Goal: Task Accomplishment & Management: Manage account settings

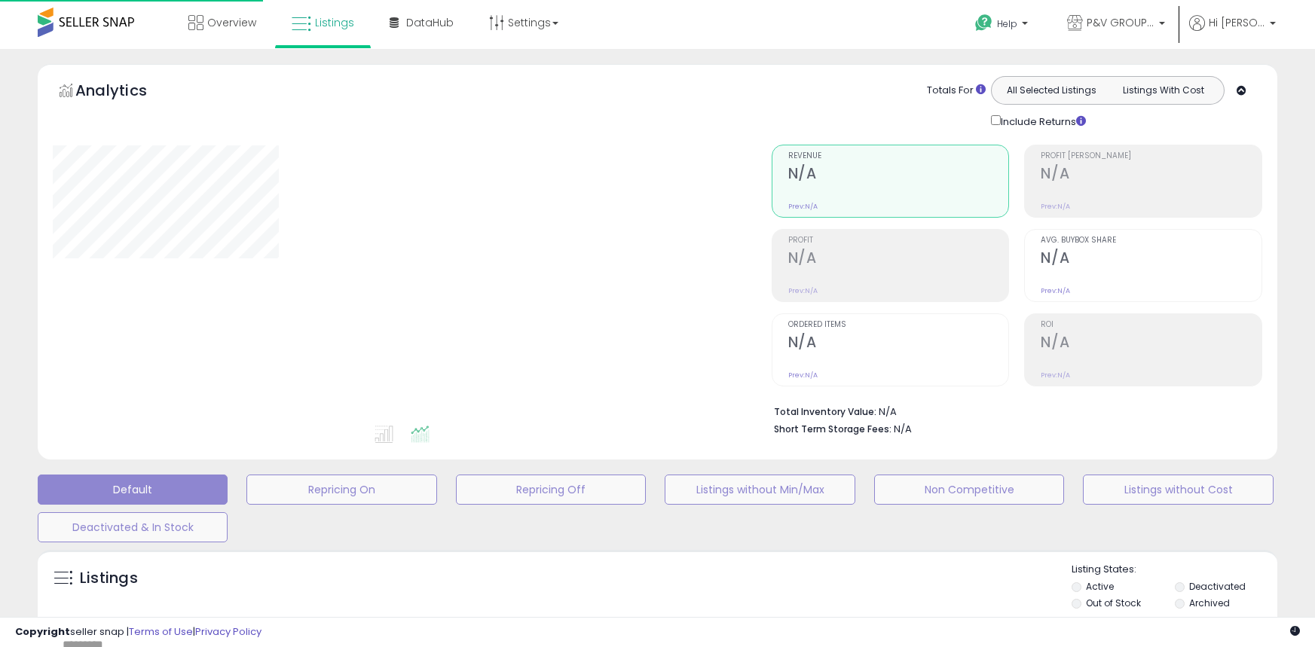
type input "**********"
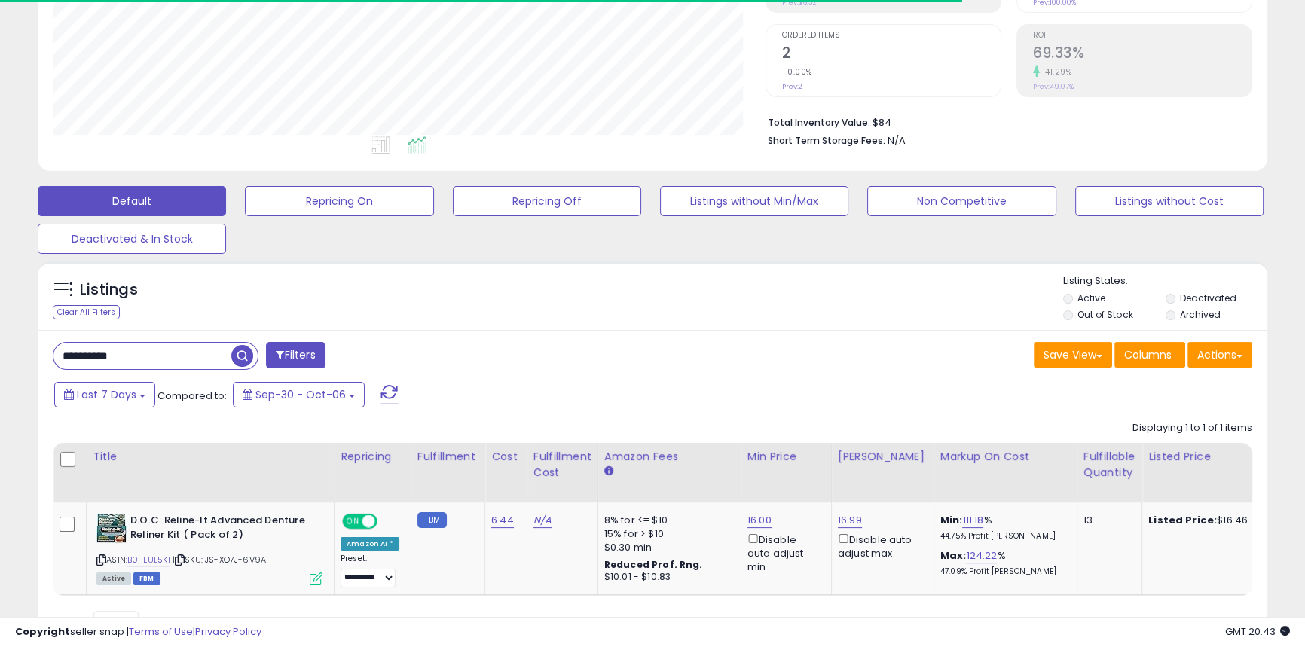
scroll to position [289, 0]
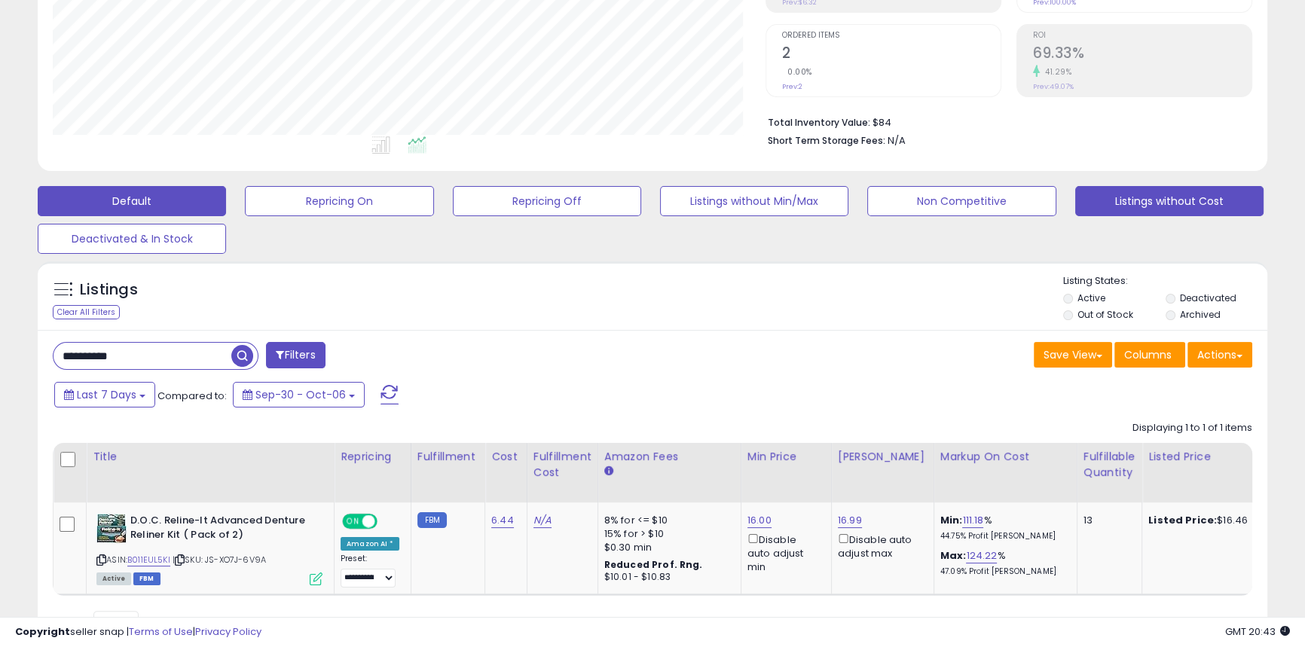
click at [1119, 200] on button "Listings without Cost" at bounding box center [1170, 201] width 188 height 30
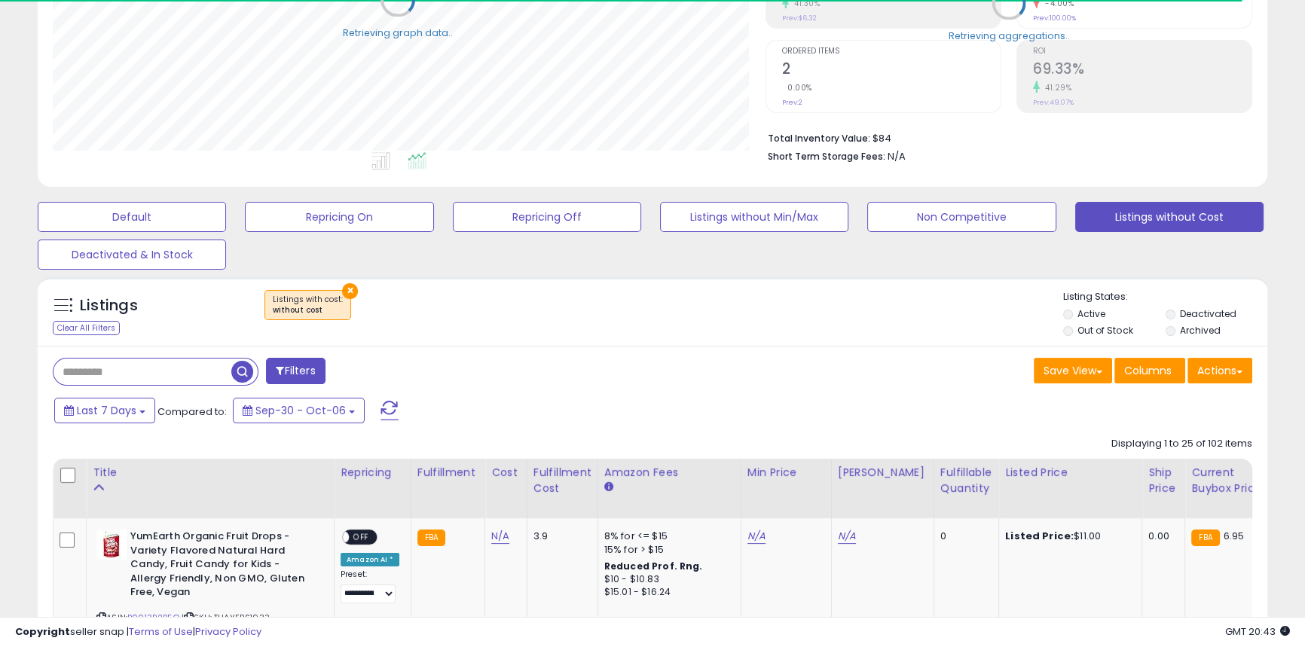
scroll to position [753439, 753034]
click at [1077, 329] on li "Out of Stock" at bounding box center [1114, 332] width 100 height 17
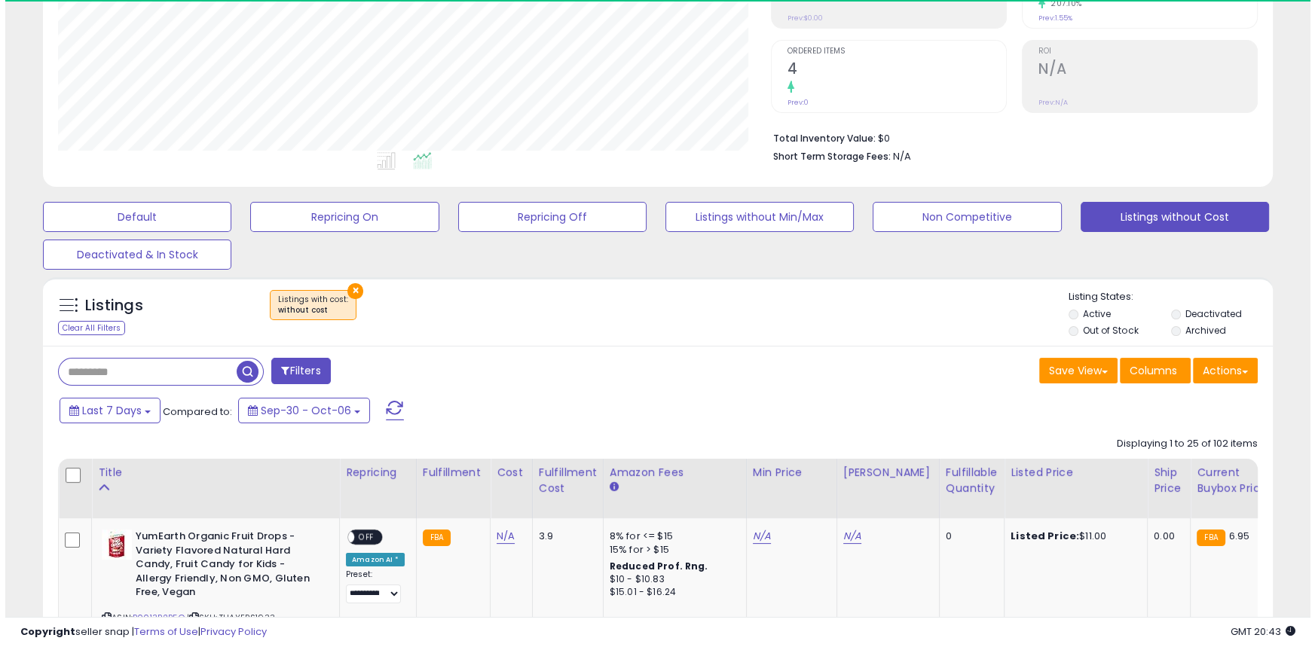
scroll to position [309, 712]
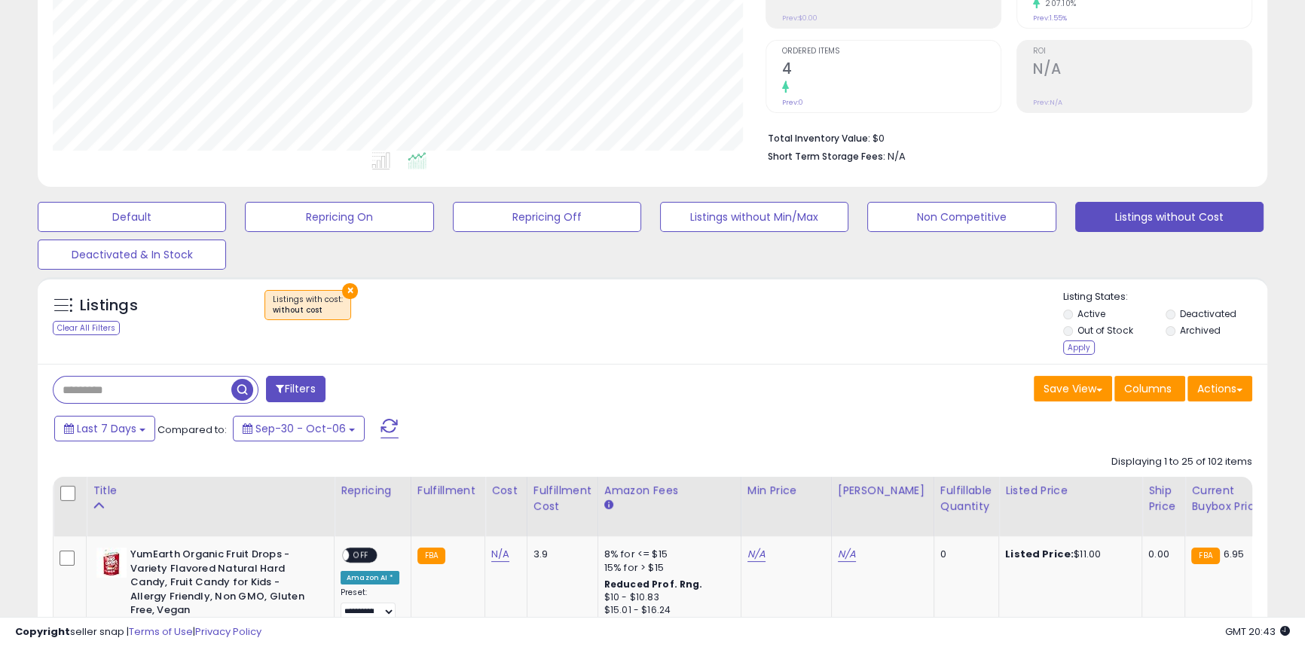
click at [1076, 346] on div "Apply" at bounding box center [1080, 348] width 32 height 14
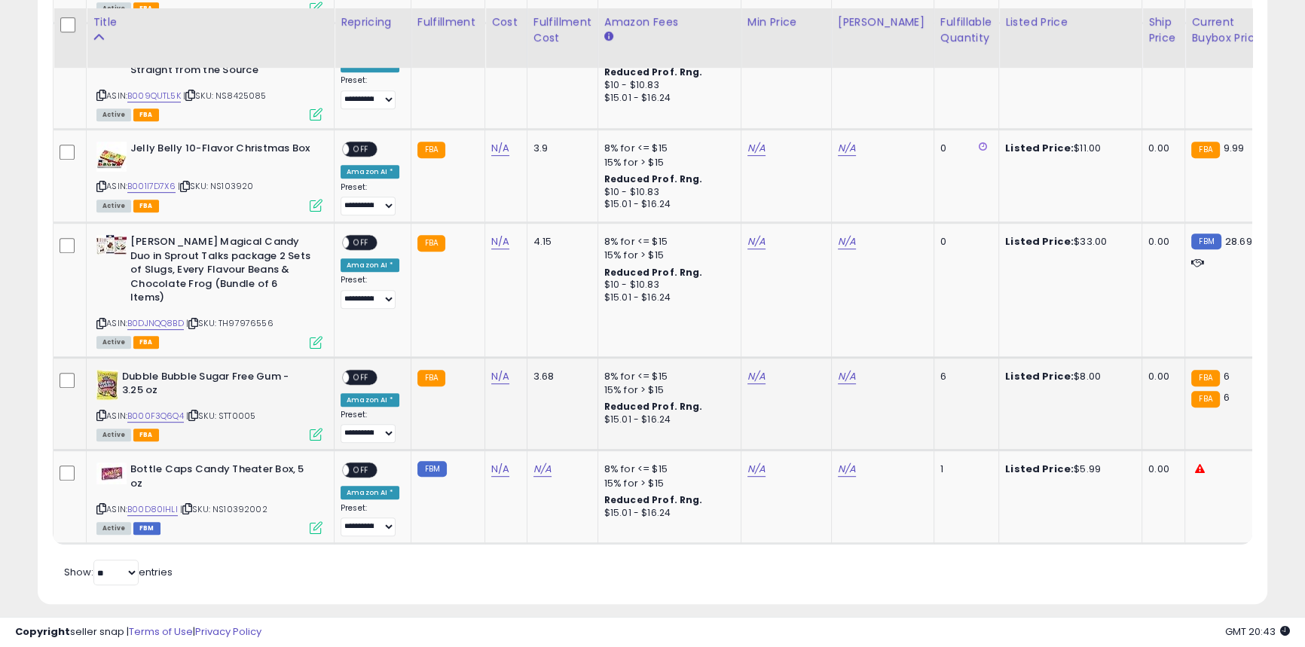
scroll to position [583, 0]
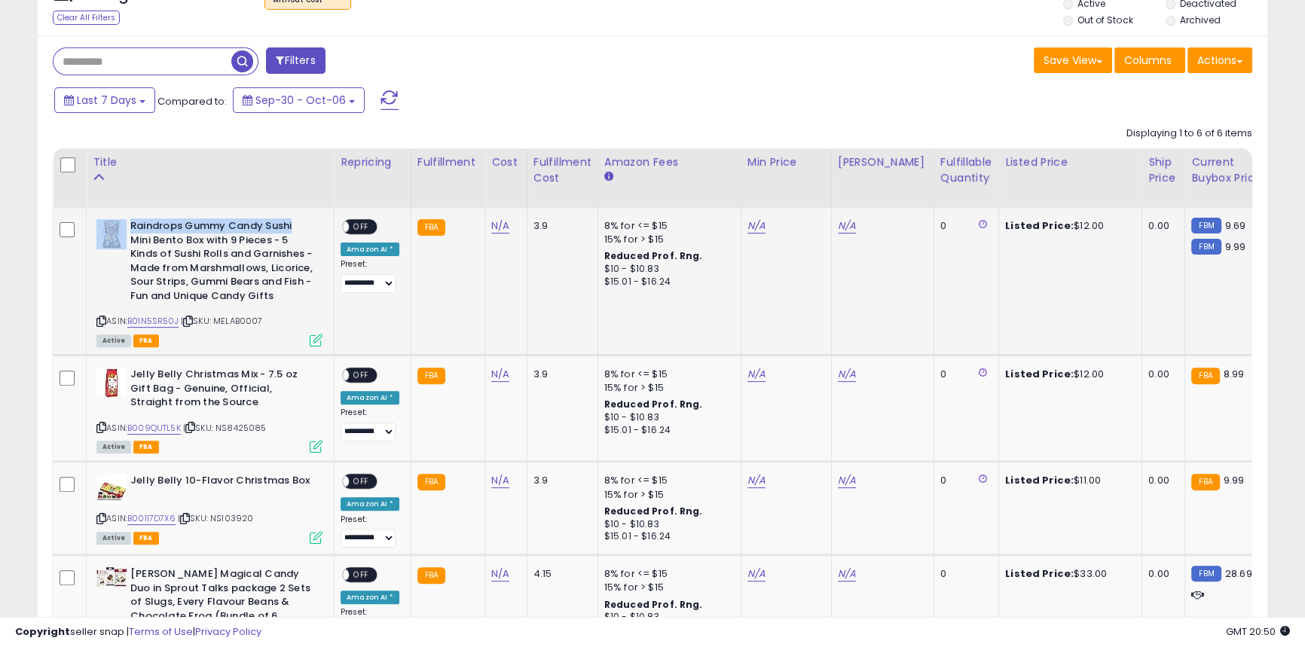
drag, startPoint x: 295, startPoint y: 226, endPoint x: 128, endPoint y: 225, distance: 166.6
click at [128, 225] on div "Raindrops Gummy Candy Sushi Mini Bento Box with 9 Pieces - 5 Kinds of Sushi Rol…" at bounding box center [209, 262] width 226 height 87
copy div "Raindrops Gummy Candy Sushi"
click at [491, 234] on link "N/A" at bounding box center [500, 226] width 18 height 15
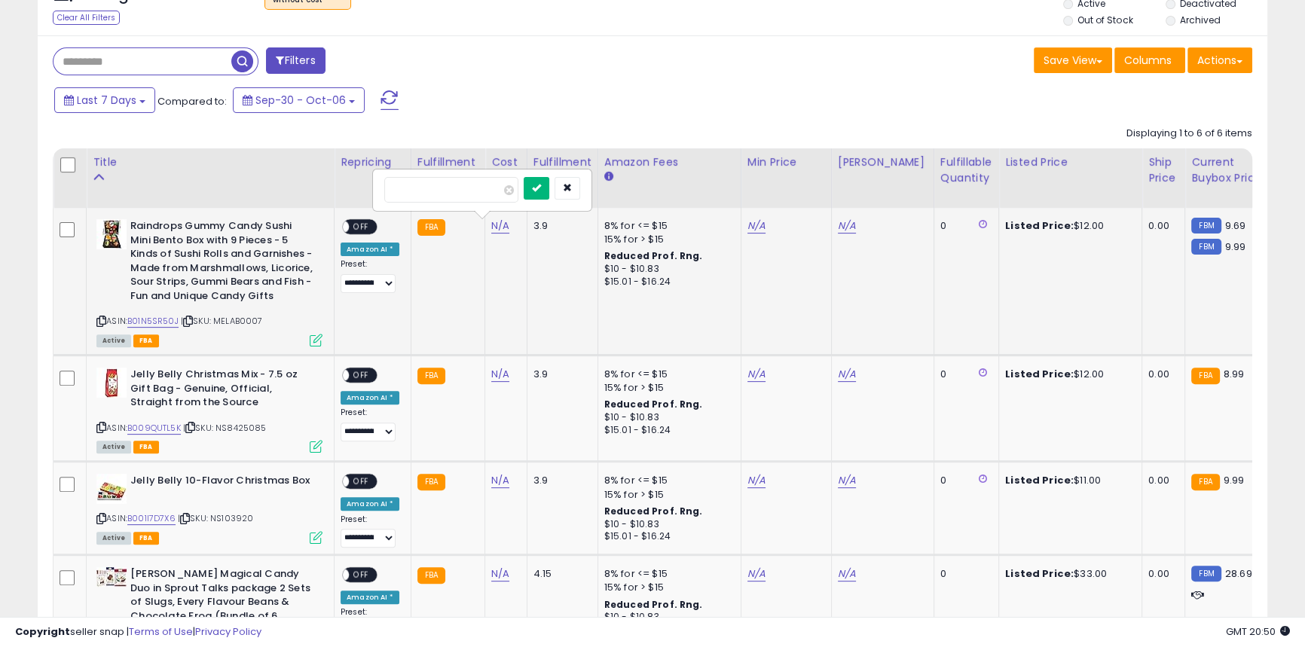
type input "****"
click at [541, 192] on icon "submit" at bounding box center [536, 187] width 9 height 9
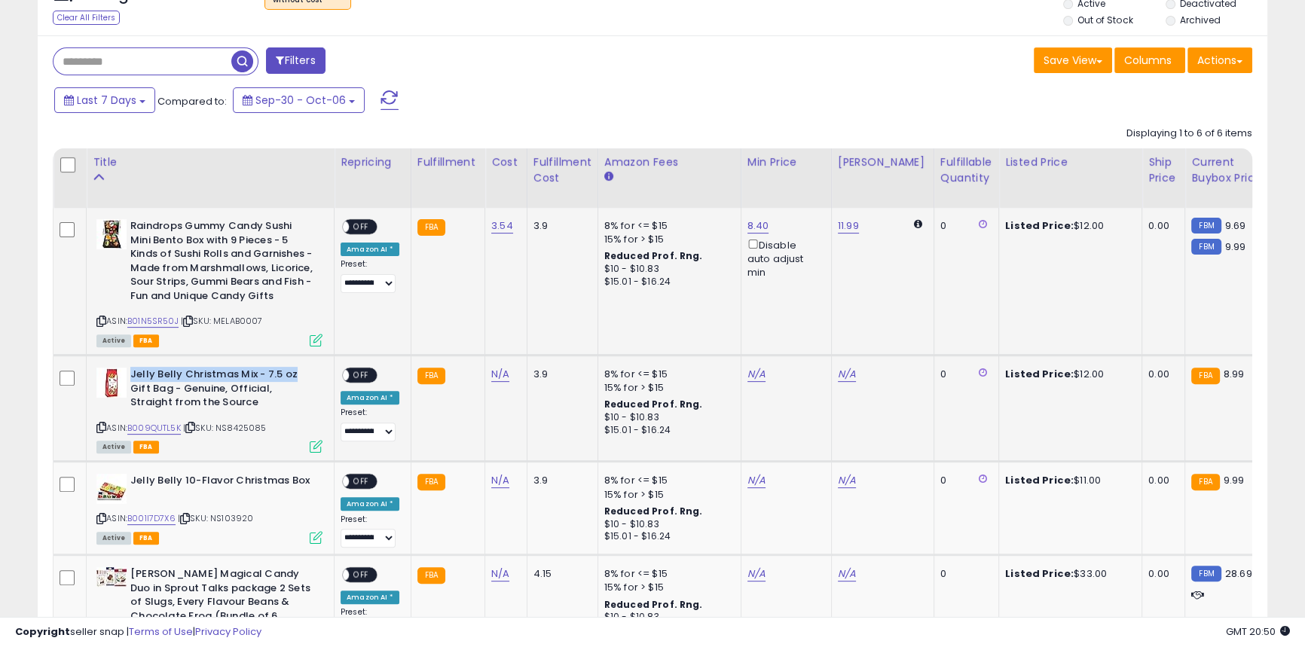
drag, startPoint x: 292, startPoint y: 378, endPoint x: 130, endPoint y: 377, distance: 161.3
click at [130, 377] on b "Jelly Belly Christmas Mix - 7.5 oz Gift Bag - Genuine, Official, Straight from …" at bounding box center [221, 391] width 183 height 46
copy b "Jelly Belly Christmas Mix - 7.5 oz"
click at [190, 478] on b "Jelly Belly 10-Flavor Christmas Box" at bounding box center [221, 483] width 183 height 18
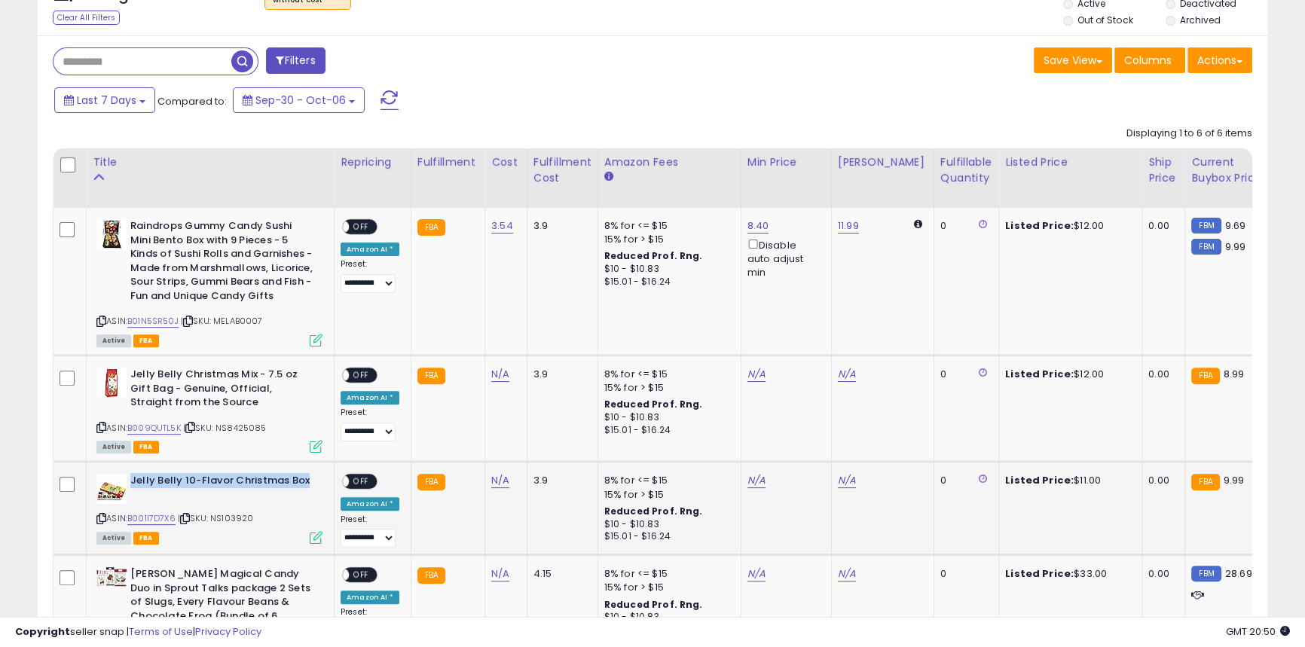
click at [190, 478] on b "Jelly Belly 10-Flavor Christmas Box" at bounding box center [221, 483] width 183 height 18
copy b "Jelly Belly 10-Flavor Christmas Box"
click at [497, 375] on link "N/A" at bounding box center [500, 374] width 18 height 15
type input "***"
click button "submit" at bounding box center [537, 337] width 26 height 23
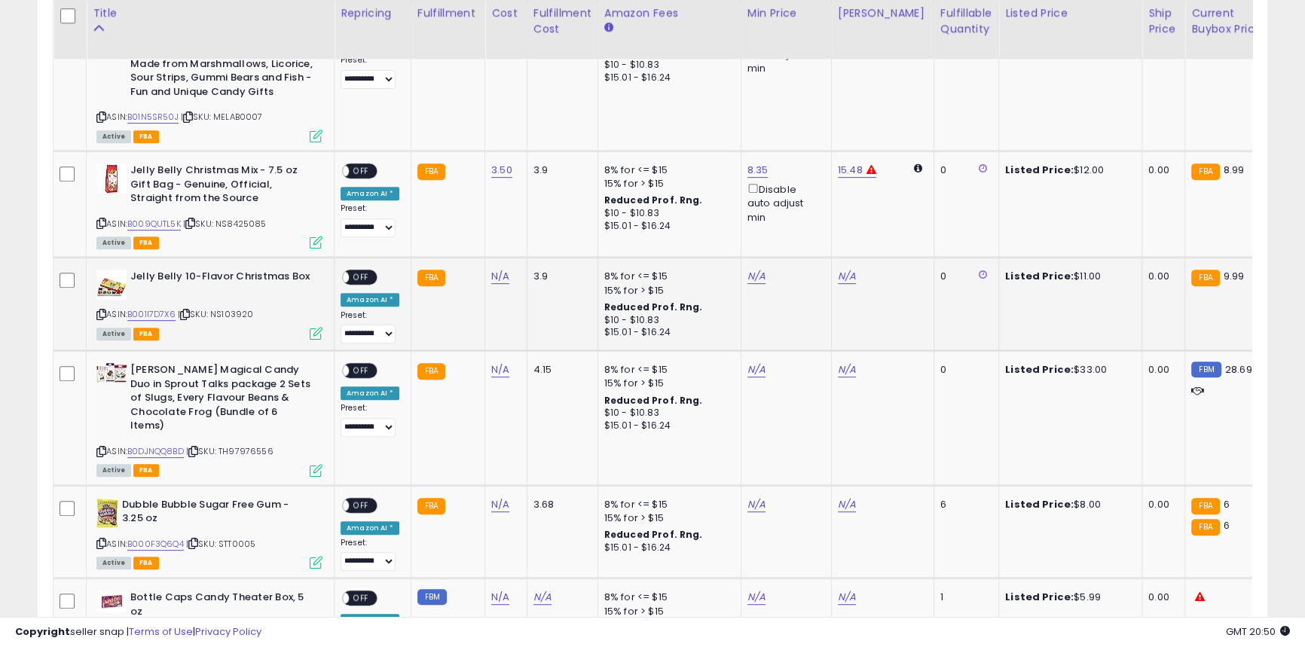
scroll to position [789, 0]
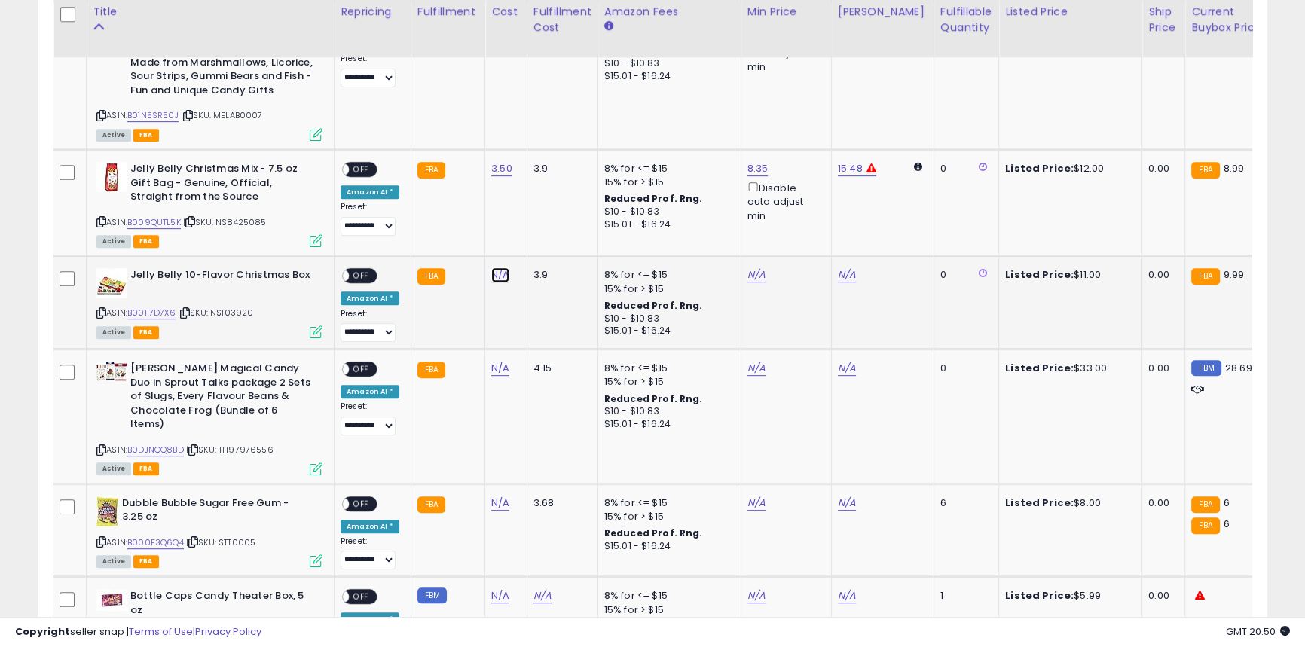
click at [497, 279] on link "N/A" at bounding box center [500, 275] width 18 height 15
type input "****"
click at [549, 239] on button "submit" at bounding box center [537, 237] width 26 height 23
click at [192, 497] on b "Dubble Bubble Sugar Free Gum - 3.25 oz" at bounding box center [213, 513] width 183 height 32
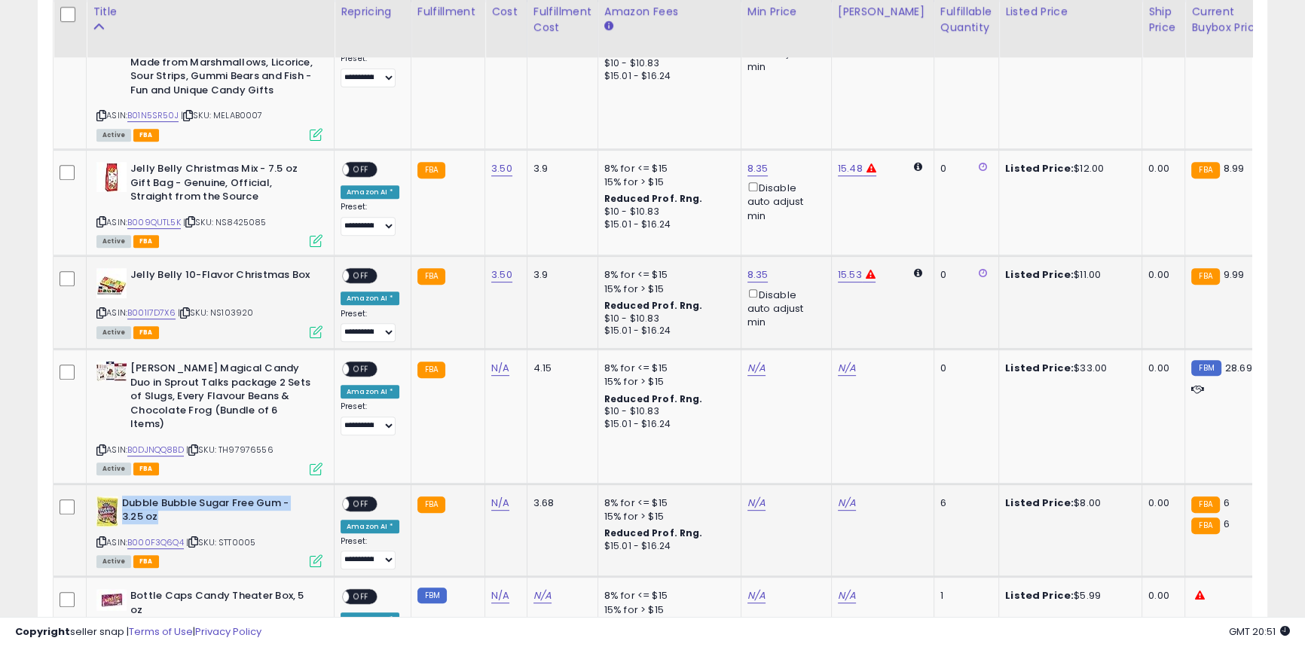
click at [192, 497] on b "Dubble Bubble Sugar Free Gum - 3.25 oz" at bounding box center [213, 513] width 183 height 32
click at [104, 538] on icon at bounding box center [101, 542] width 10 height 8
click at [491, 496] on link "N/A" at bounding box center [500, 503] width 18 height 15
type input "****"
click at [549, 448] on button "submit" at bounding box center [537, 450] width 26 height 23
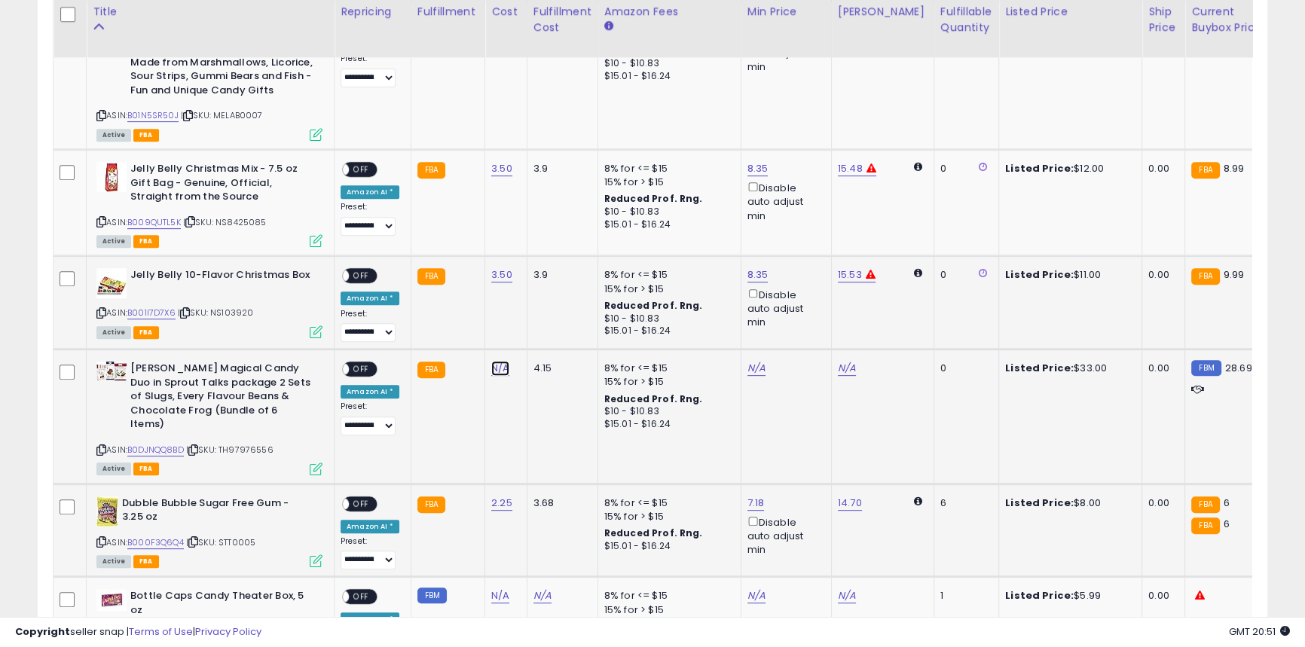
click at [495, 369] on link "N/A" at bounding box center [500, 368] width 18 height 15
type input "*"
click button "submit" at bounding box center [537, 330] width 26 height 23
click at [491, 589] on link "N/A" at bounding box center [500, 596] width 18 height 15
type input "***"
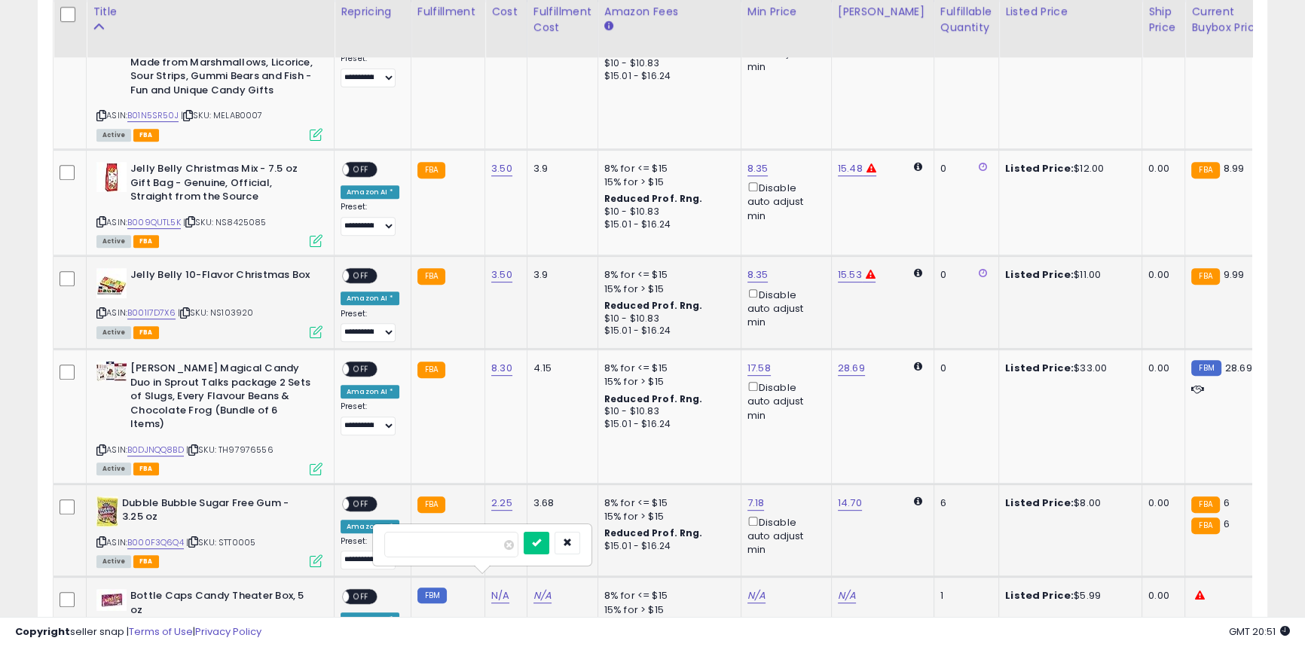
click button "submit" at bounding box center [537, 543] width 26 height 23
click at [367, 497] on span "OFF" at bounding box center [361, 503] width 24 height 13
click at [363, 363] on div "ON OFF" at bounding box center [359, 370] width 35 height 16
click at [360, 365] on span "OFF" at bounding box center [361, 369] width 24 height 13
click at [354, 272] on span "OFF" at bounding box center [361, 276] width 24 height 13
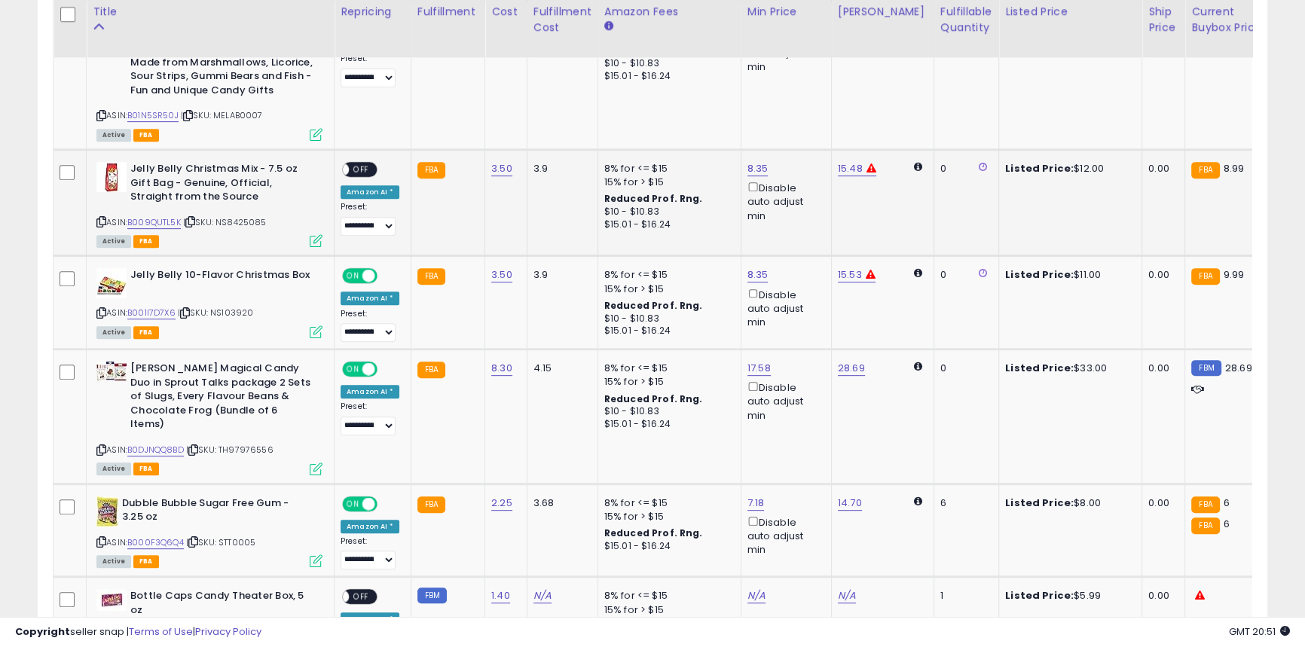
click at [363, 174] on span "OFF" at bounding box center [361, 170] width 24 height 13
click at [354, 591] on span "OFF" at bounding box center [361, 597] width 24 height 13
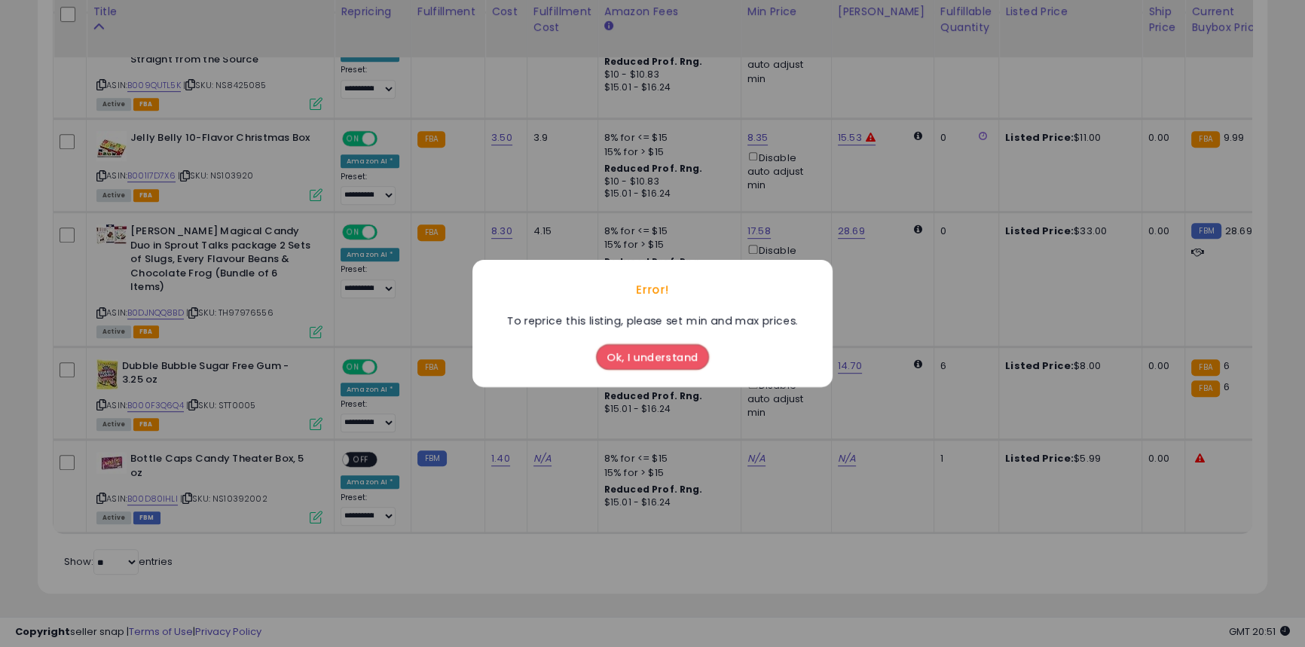
click at [619, 360] on button "Ok, I understand" at bounding box center [652, 357] width 113 height 26
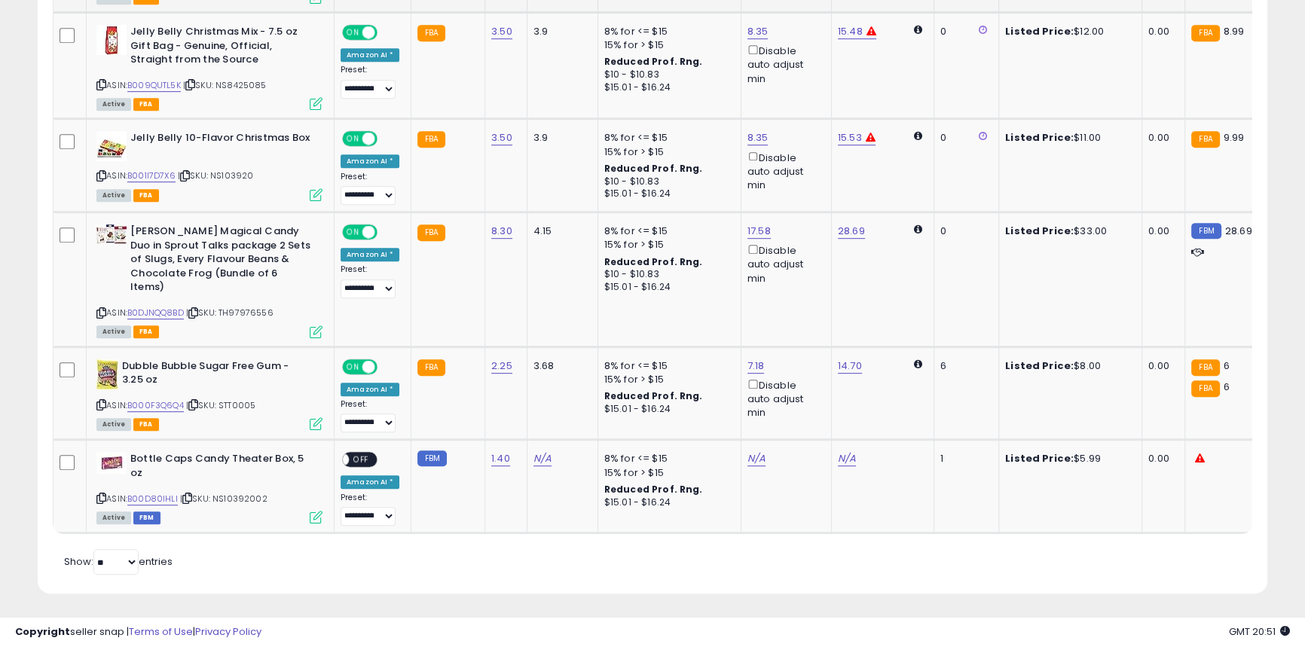
scroll to position [583, 0]
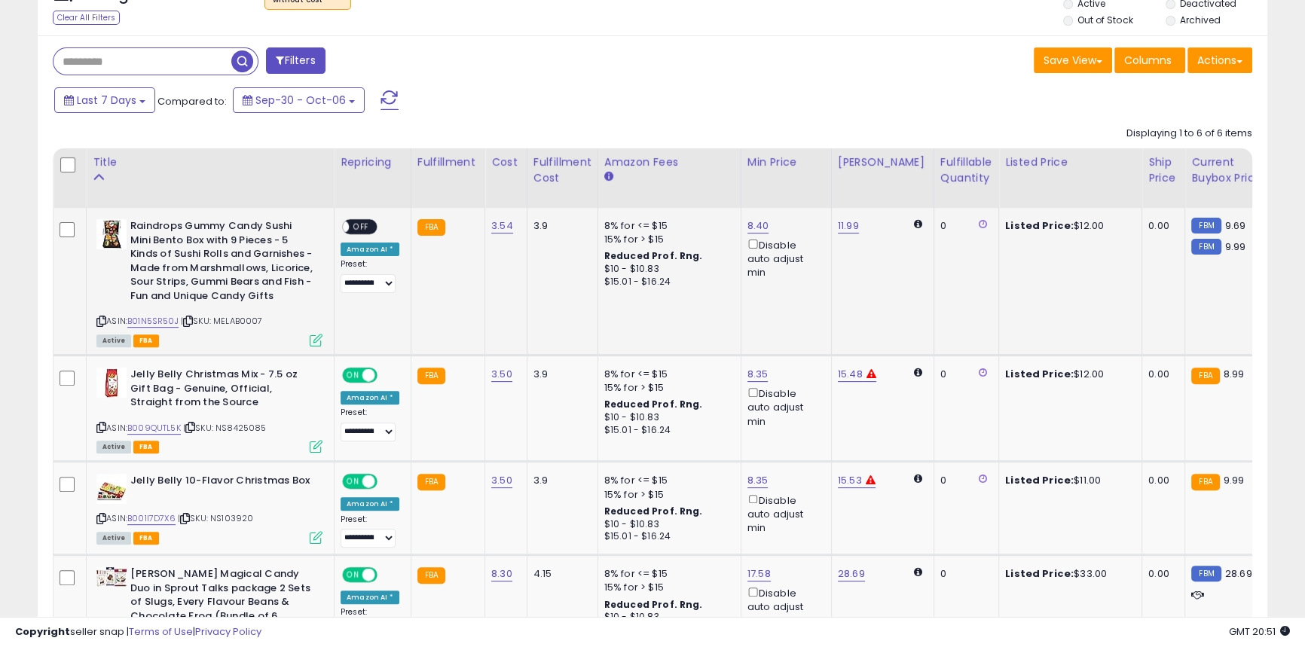
click at [358, 225] on span "OFF" at bounding box center [361, 227] width 24 height 13
